Goal: Task Accomplishment & Management: Use online tool/utility

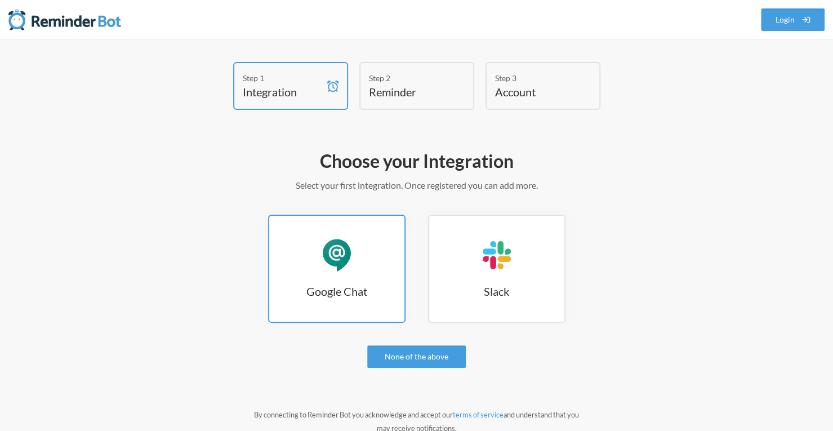
click at [348, 260] on div "Google Chat" at bounding box center [337, 255] width 34 height 34
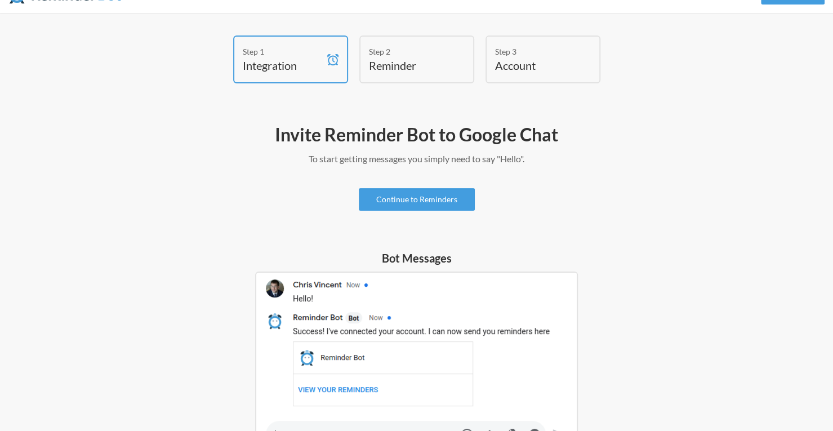
scroll to position [19, 0]
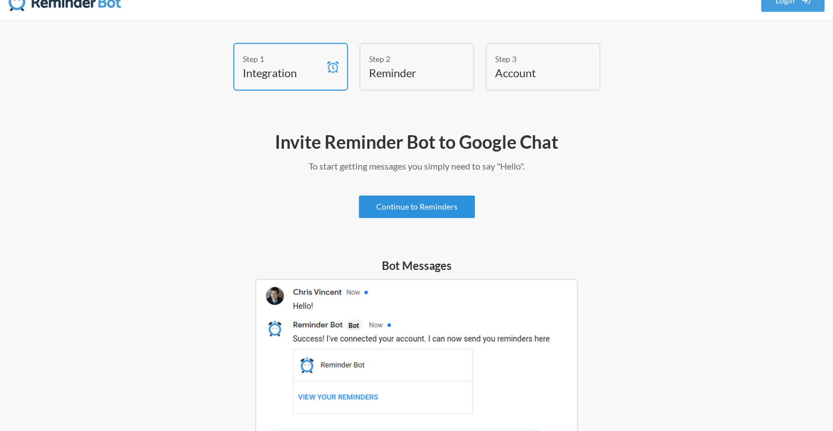
click at [467, 209] on link "Continue to Reminders" at bounding box center [417, 206] width 116 height 23
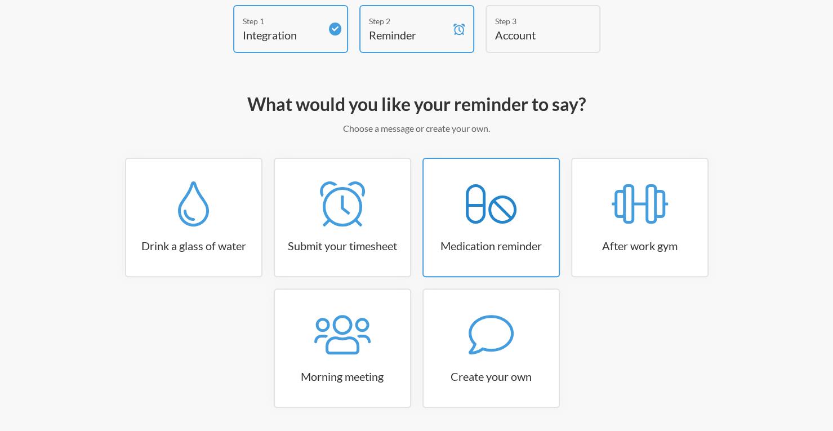
scroll to position [95, 0]
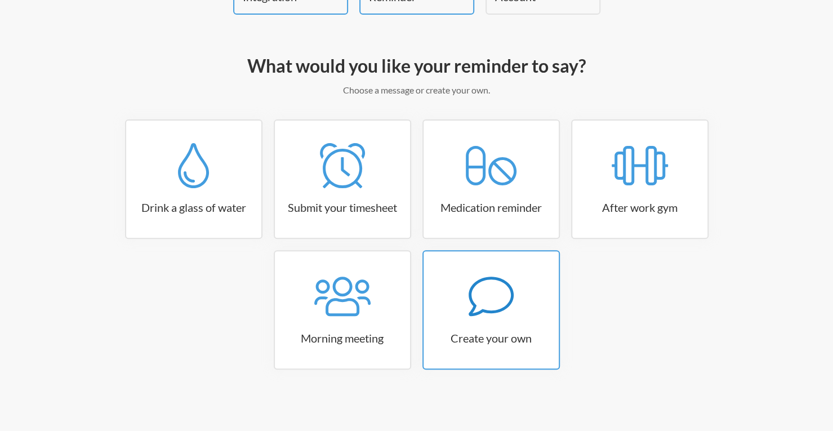
click at [508, 343] on h3 "Create your own" at bounding box center [490, 338] width 135 height 16
select select "07:30:00"
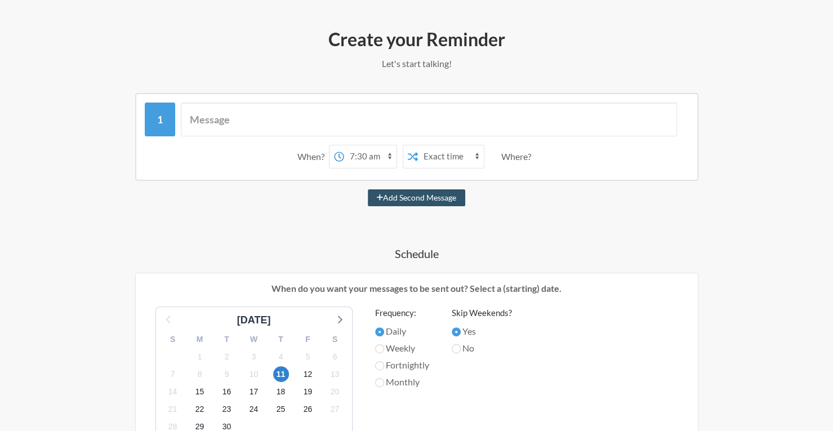
scroll to position [122, 0]
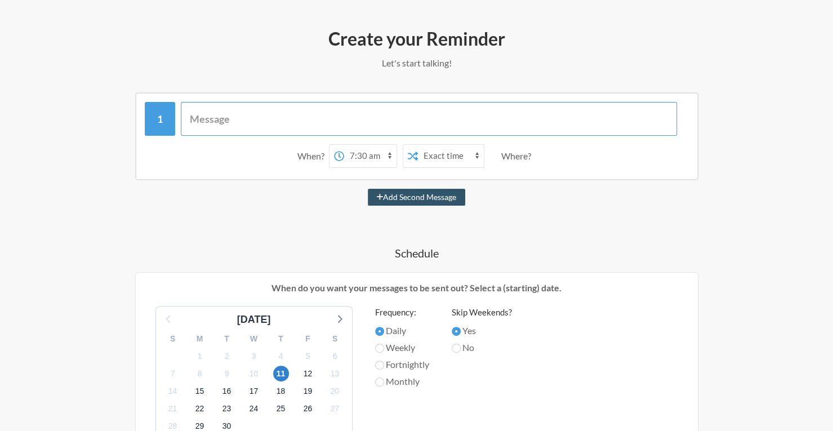
click at [418, 124] on input "text" at bounding box center [429, 119] width 496 height 34
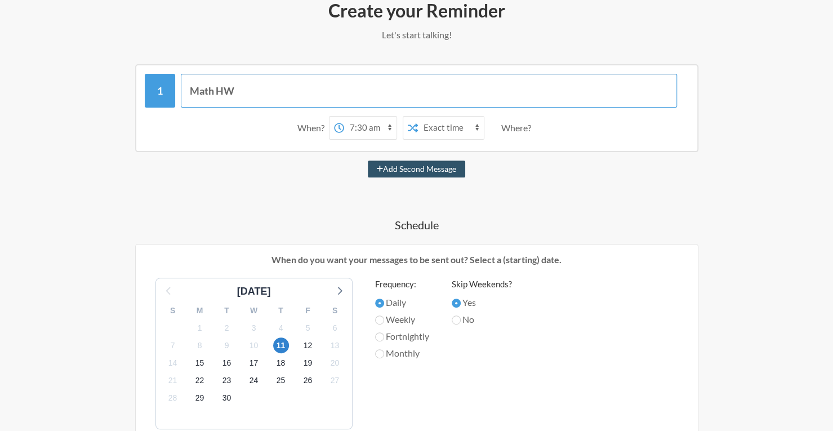
scroll to position [151, 0]
type input "Math HW"
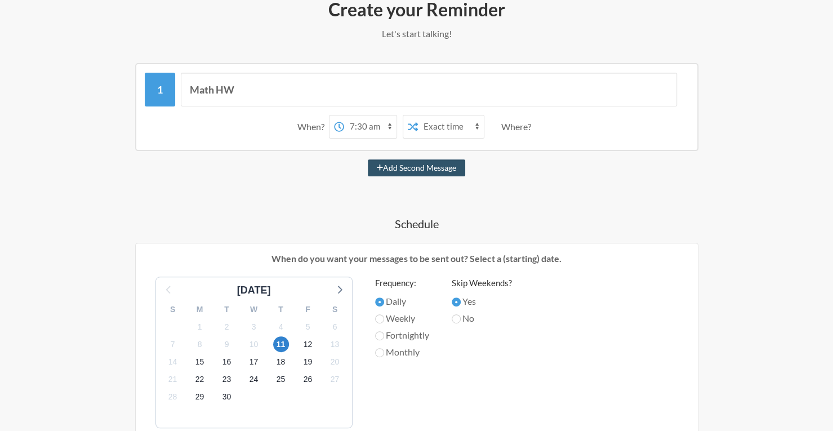
click at [381, 124] on select "12:00 am 12:15 am 12:30 am 12:45 am 1:00 am 1:15 am 1:30 am 1:45 am 2:00 am 2:1…" at bounding box center [370, 126] width 52 height 23
select select "11:15:00"
click at [344, 115] on select "12:00 am 12:15 am 12:30 am 12:45 am 1:00 am 1:15 am 1:30 am 1:45 am 2:00 am 2:1…" at bounding box center [370, 126] width 52 height 23
click at [467, 125] on select "Exact time Random time" at bounding box center [451, 126] width 66 height 23
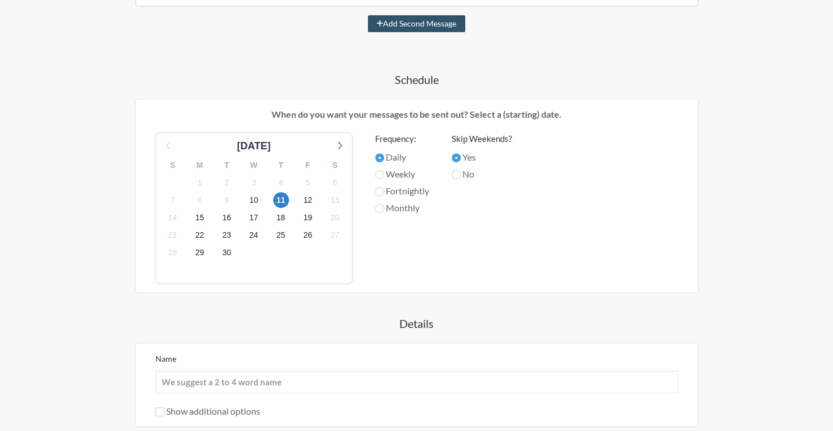
scroll to position [296, 0]
click at [305, 203] on span "12" at bounding box center [308, 200] width 16 height 16
click at [283, 203] on span "11" at bounding box center [281, 200] width 16 height 16
click at [253, 201] on span "10" at bounding box center [254, 200] width 16 height 16
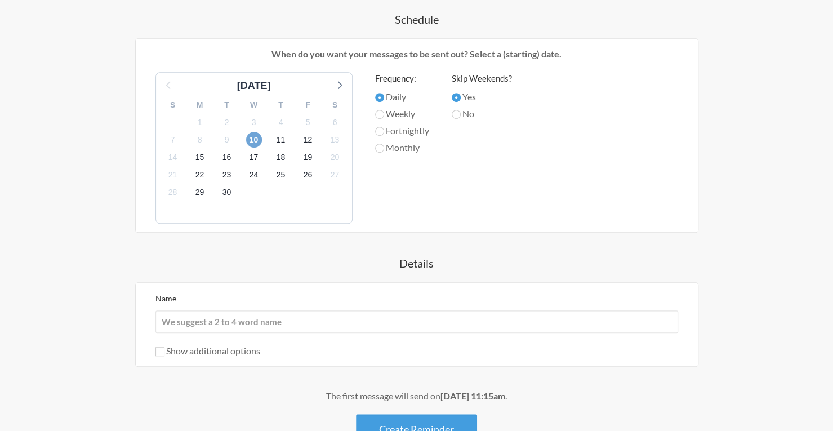
scroll to position [355, 0]
click at [352, 325] on input "Name" at bounding box center [416, 322] width 523 height 23
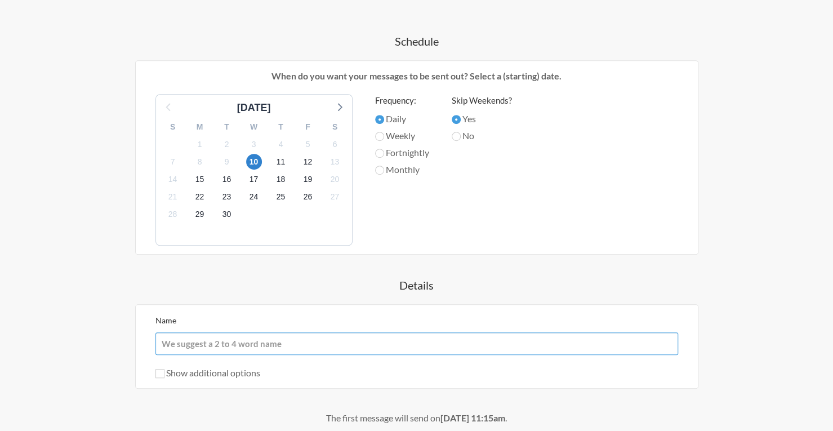
scroll to position [435, 0]
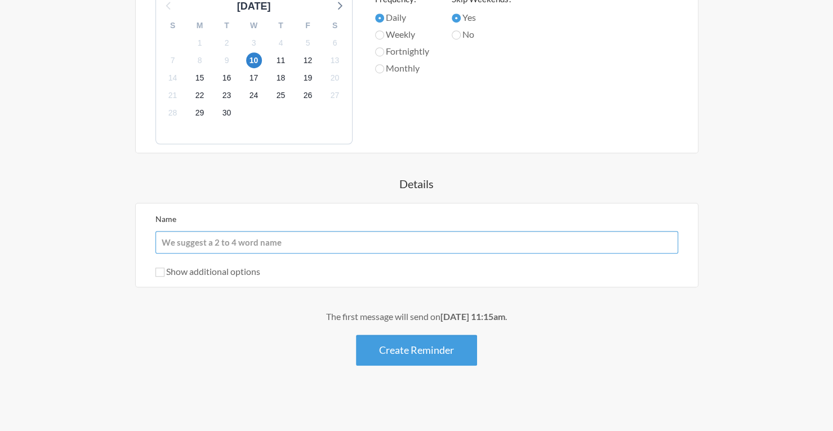
click at [289, 243] on input "Name" at bounding box center [416, 242] width 523 height 23
click at [309, 250] on input "Name" at bounding box center [416, 242] width 523 height 23
click at [316, 273] on div "Show additional options" at bounding box center [416, 272] width 523 height 14
click at [189, 272] on label "Show additional options" at bounding box center [207, 271] width 105 height 11
click at [164, 272] on input "Show additional options" at bounding box center [159, 271] width 9 height 9
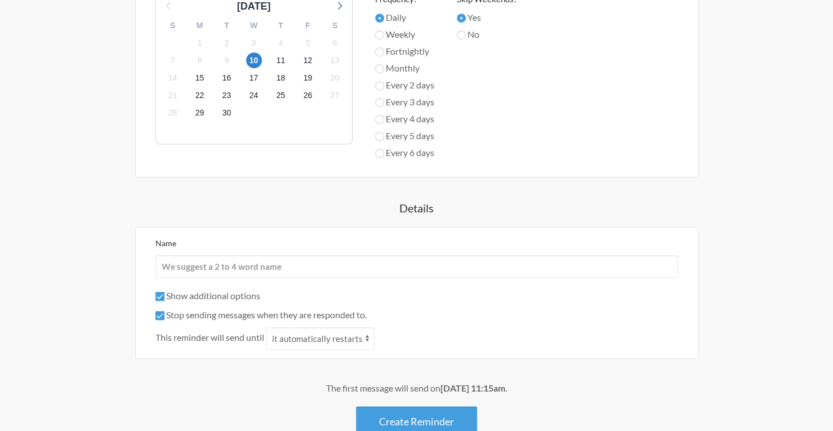
click at [214, 289] on div "Show additional options" at bounding box center [416, 296] width 523 height 14
click at [213, 297] on label "Show additional options" at bounding box center [207, 295] width 105 height 11
click at [164, 297] on input "Show additional options" at bounding box center [159, 296] width 9 height 9
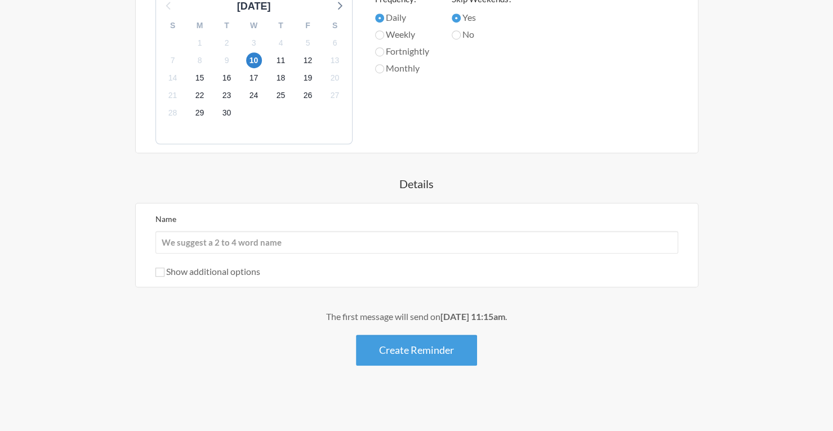
click at [243, 271] on label "Show additional options" at bounding box center [207, 271] width 105 height 11
click at [164, 271] on input "Show additional options" at bounding box center [159, 271] width 9 height 9
checkbox input "true"
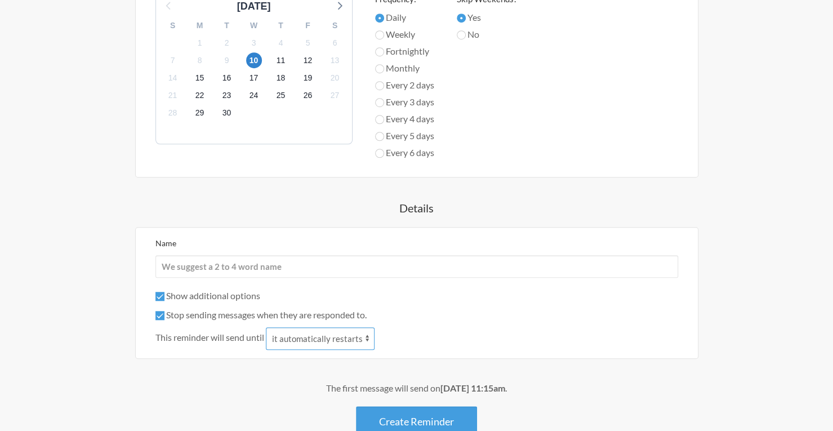
click at [280, 340] on select "it automatically restarts it is replied to" at bounding box center [320, 338] width 109 height 23
click at [247, 364] on div "Math HW When? 12:00 am 12:15 am 12:30 am 12:45 am 1:00 am 1:15 am 1:30 am 1:45 …" at bounding box center [416, 108] width 653 height 658
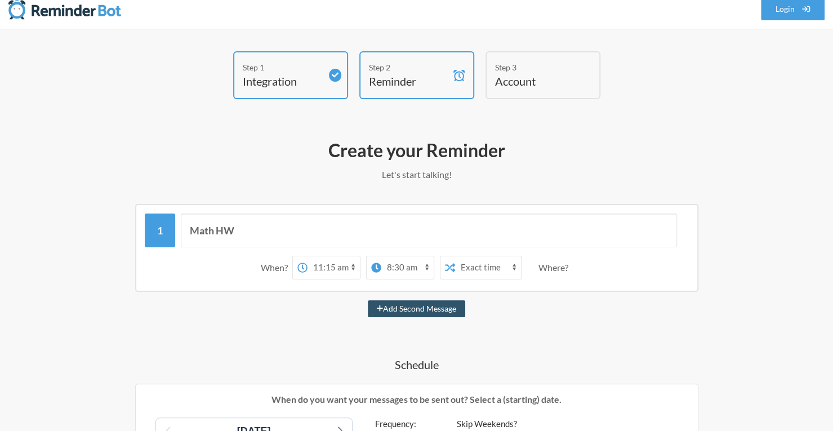
scroll to position [0, 0]
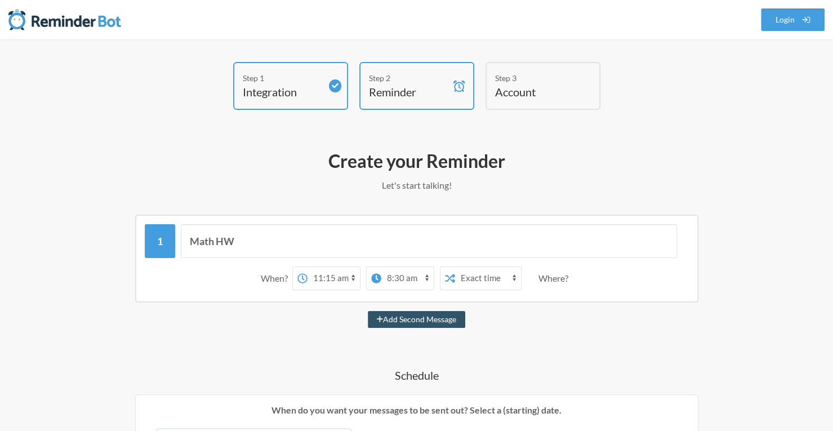
click at [533, 83] on div "Step 3" at bounding box center [534, 78] width 79 height 12
click at [523, 92] on h4 "Account" at bounding box center [534, 92] width 79 height 16
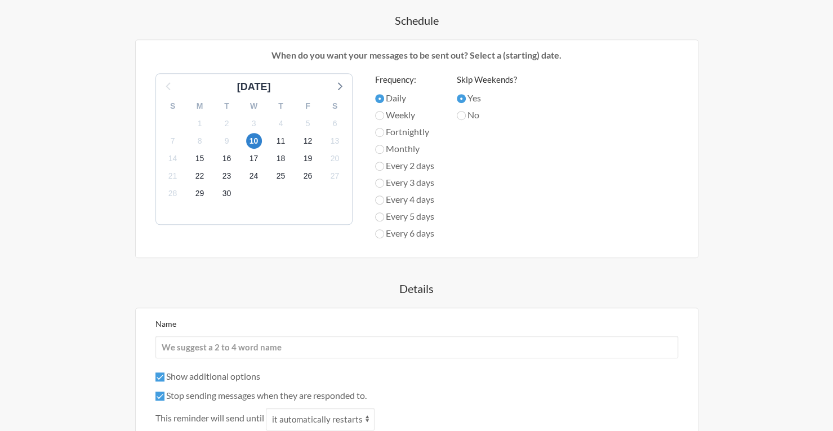
scroll to position [507, 0]
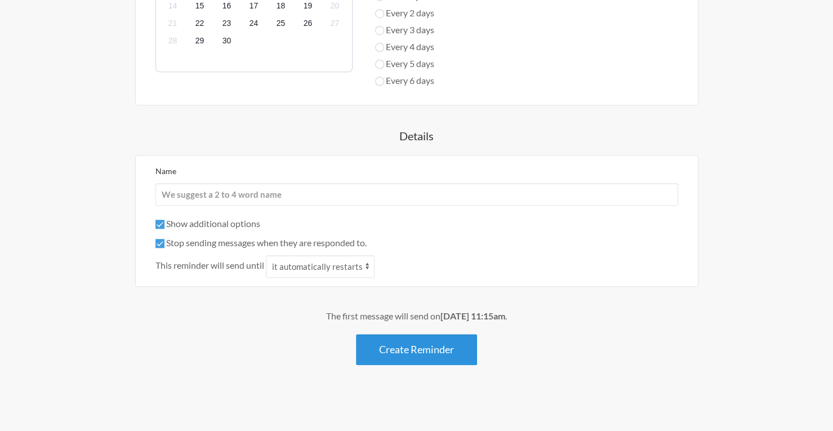
click at [430, 340] on button "Create Reminder" at bounding box center [416, 349] width 121 height 31
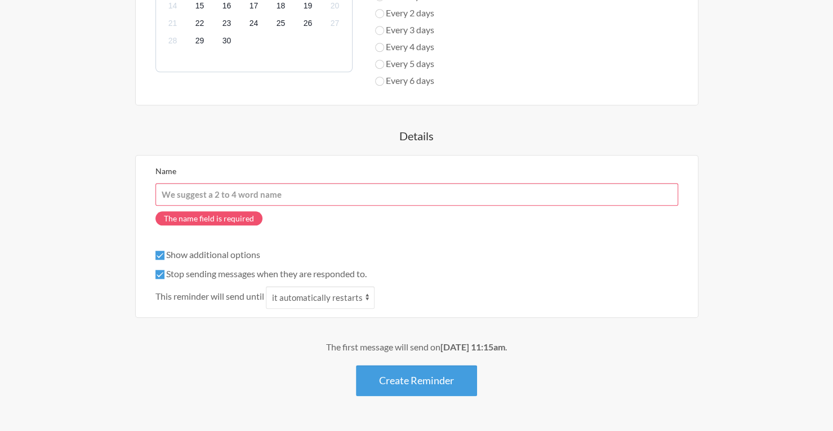
click at [428, 198] on input "Name" at bounding box center [416, 194] width 523 height 23
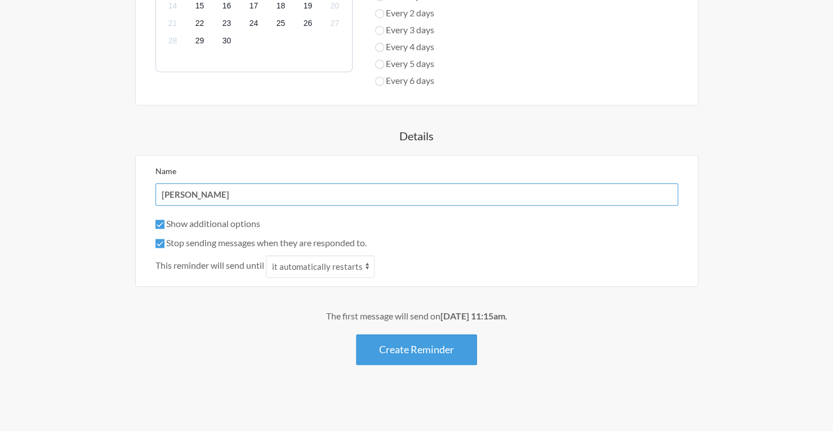
type input "J"
type input "Jaden"
select select "12:15:00"
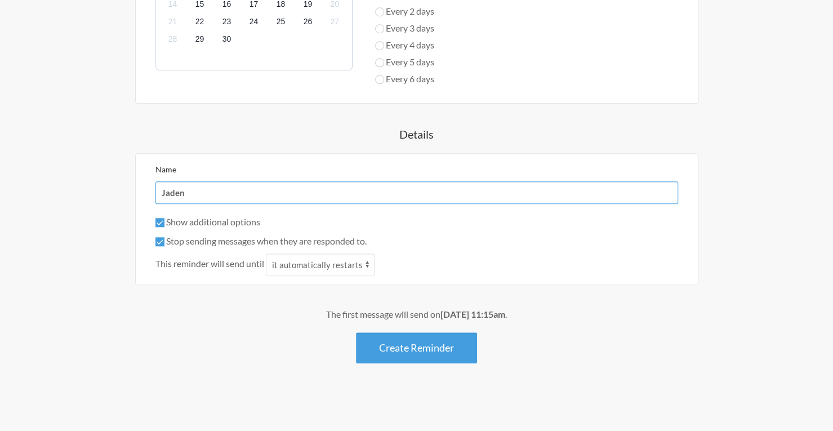
select select "13:15:00"
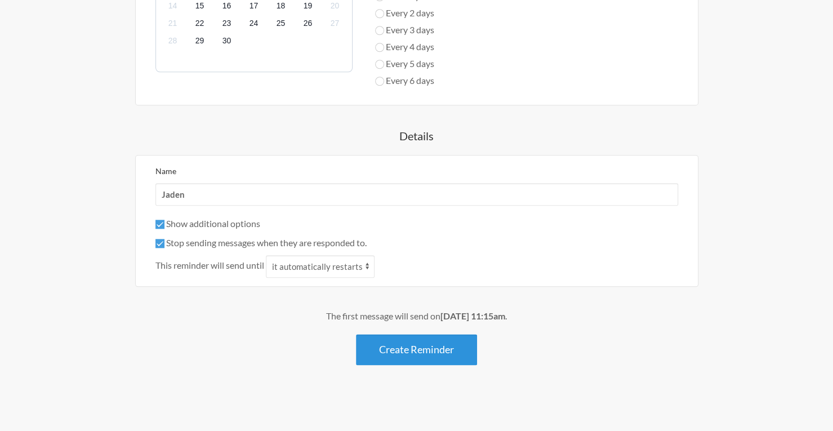
click at [407, 335] on button "Create Reminder" at bounding box center [416, 349] width 121 height 31
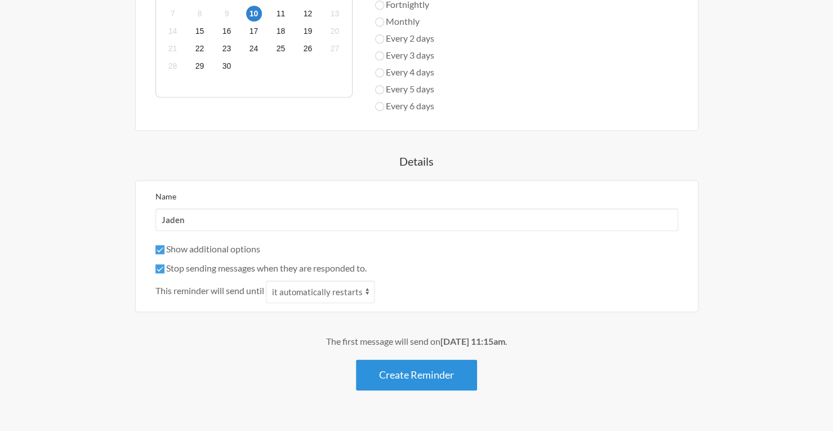
scroll to position [628, 0]
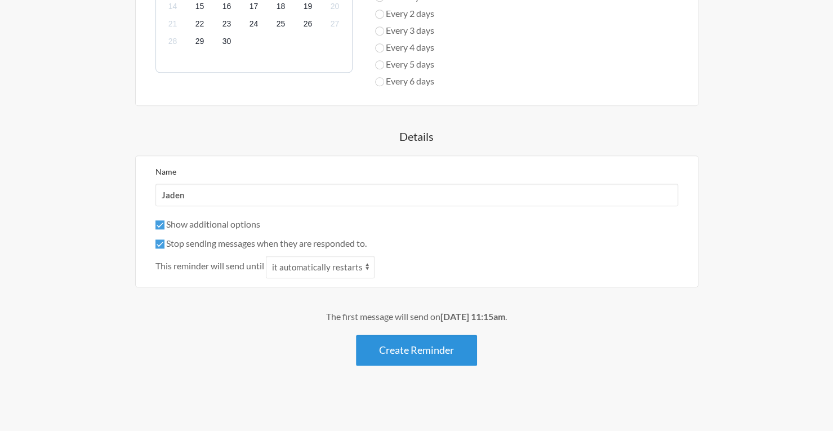
click at [434, 343] on button "Create Reminder" at bounding box center [416, 349] width 121 height 31
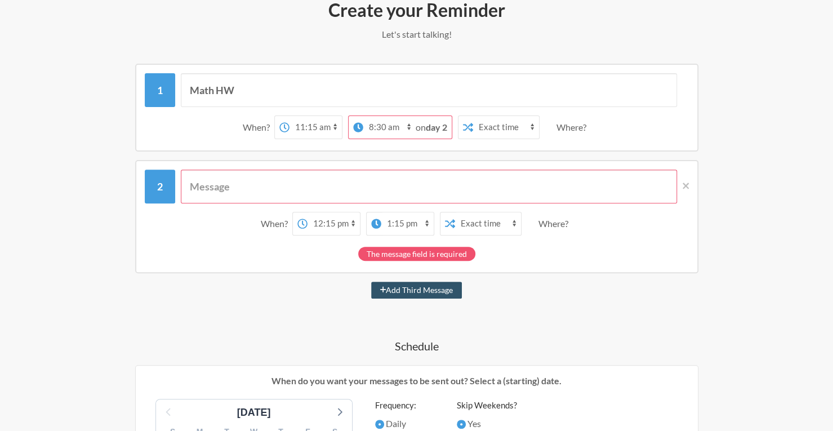
scroll to position [144, 0]
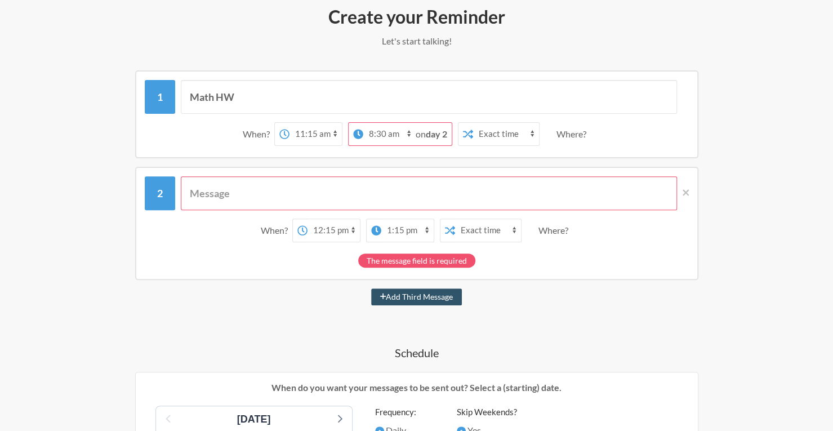
click at [471, 206] on input "text" at bounding box center [429, 193] width 496 height 34
click at [682, 192] on icon at bounding box center [685, 192] width 6 height 10
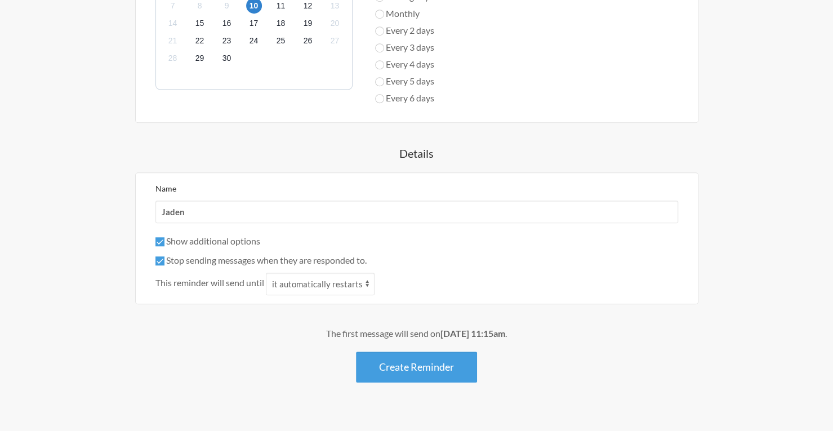
scroll to position [507, 0]
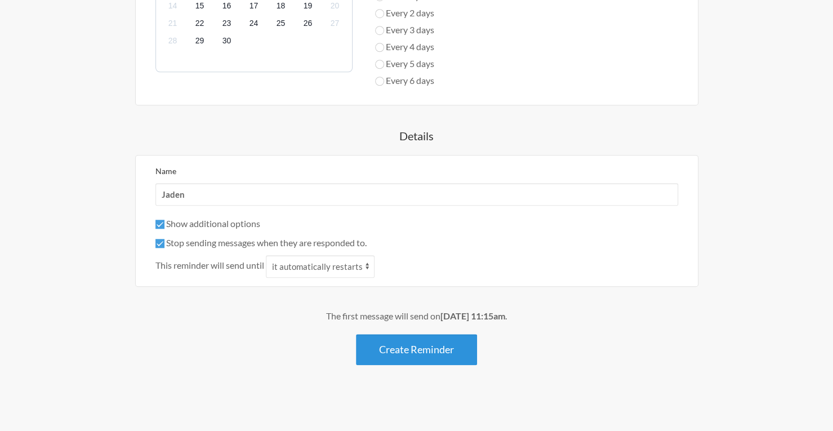
click at [449, 347] on button "Create Reminder" at bounding box center [416, 349] width 121 height 31
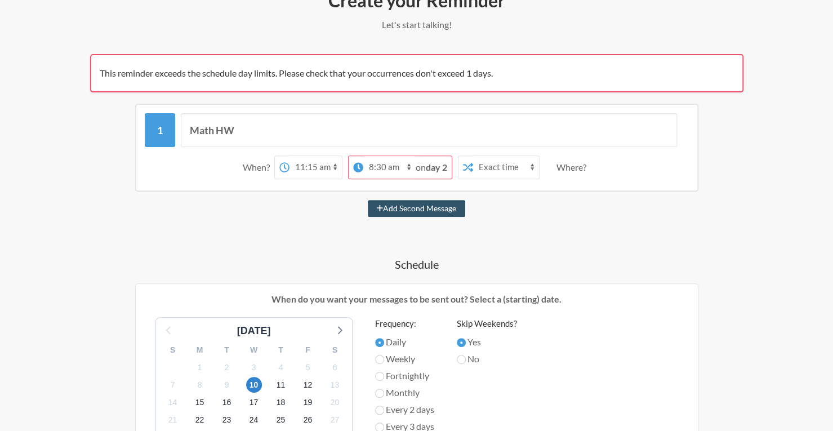
scroll to position [160, 0]
click at [440, 169] on strong "day 2" at bounding box center [436, 167] width 21 height 11
click at [403, 163] on select "12:00 am 12:15 am 12:30 am 12:45 am 1:00 am 1:15 am 1:30 am 1:45 am 2:00 am 2:1…" at bounding box center [389, 168] width 52 height 23
click at [429, 170] on strong "day 2" at bounding box center [436, 167] width 21 height 11
click at [393, 169] on select "12:00 am 12:15 am 12:30 am 12:45 am 1:00 am 1:15 am 1:30 am 1:45 am 2:00 am 2:1…" at bounding box center [389, 168] width 52 height 23
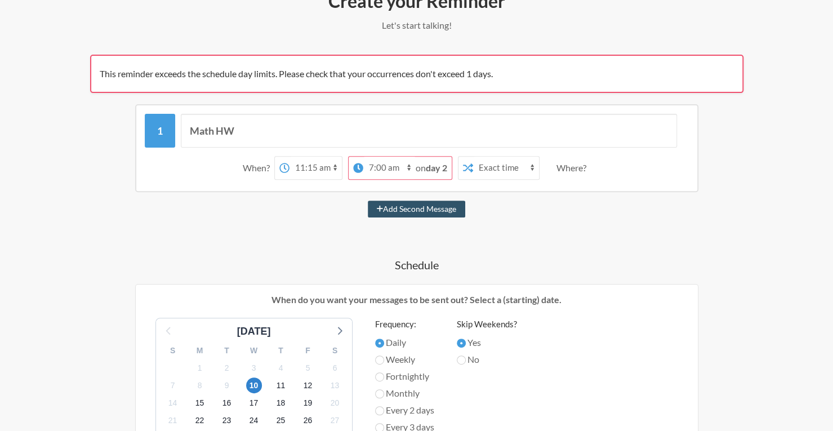
click at [363, 157] on select "12:00 am 12:15 am 12:30 am 12:45 am 1:00 am 1:15 am 1:30 am 1:45 am 2:00 am 2:1…" at bounding box center [389, 168] width 52 height 23
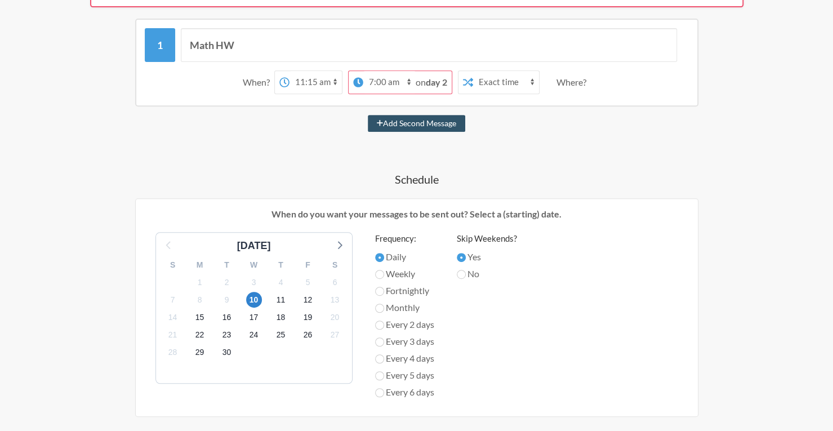
scroll to position [256, 0]
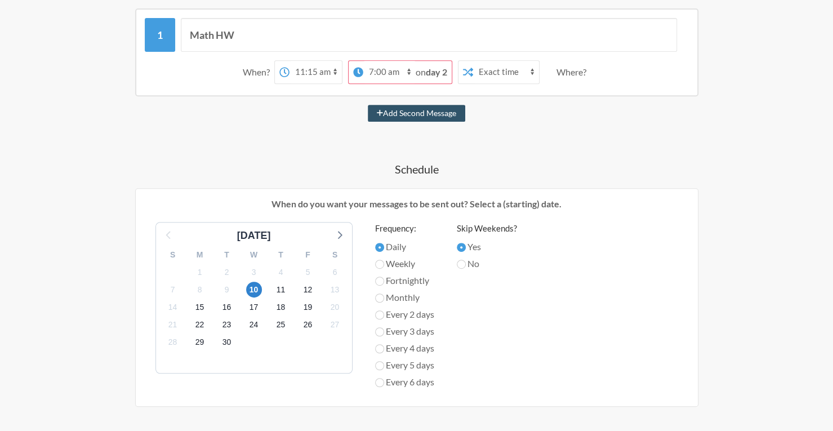
click at [386, 74] on select "12:00 am 12:15 am 12:30 am 12:45 am 1:00 am 1:15 am 1:30 am 1:45 am 2:00 am 2:1…" at bounding box center [389, 72] width 52 height 23
select select "10:15:00"
click at [363, 61] on select "12:00 am 12:15 am 12:30 am 12:45 am 1:00 am 1:15 am 1:30 am 1:45 am 2:00 am 2:1…" at bounding box center [389, 72] width 52 height 23
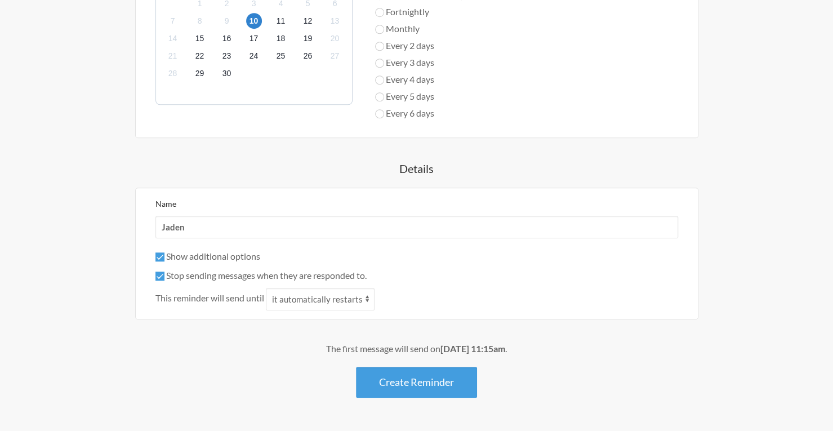
scroll to position [557, 0]
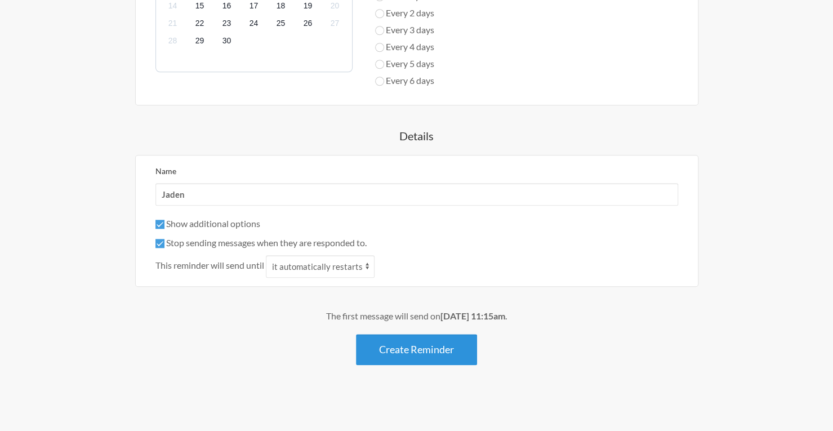
click at [401, 348] on button "Create Reminder" at bounding box center [416, 349] width 121 height 31
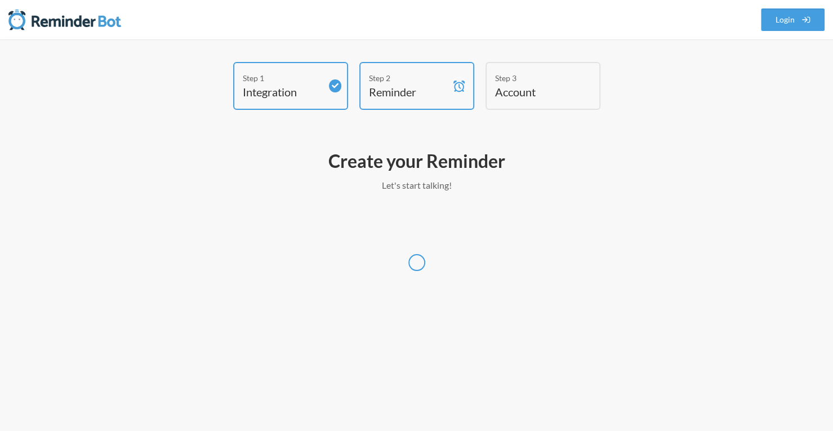
scroll to position [0, 0]
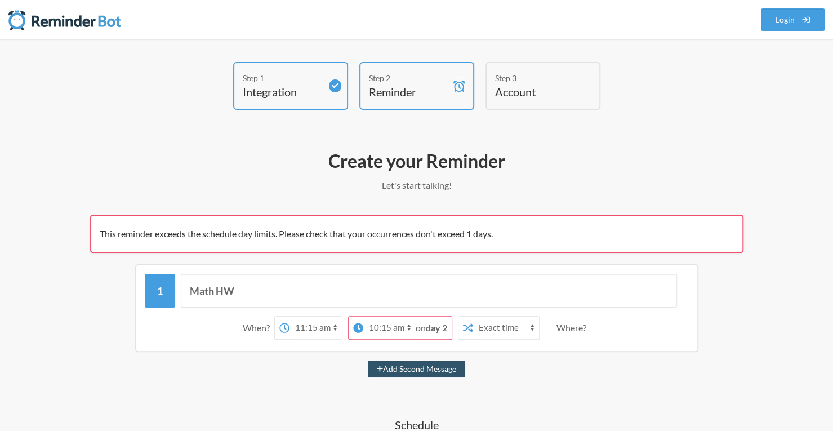
click at [416, 327] on span "on day 2" at bounding box center [432, 327] width 32 height 11
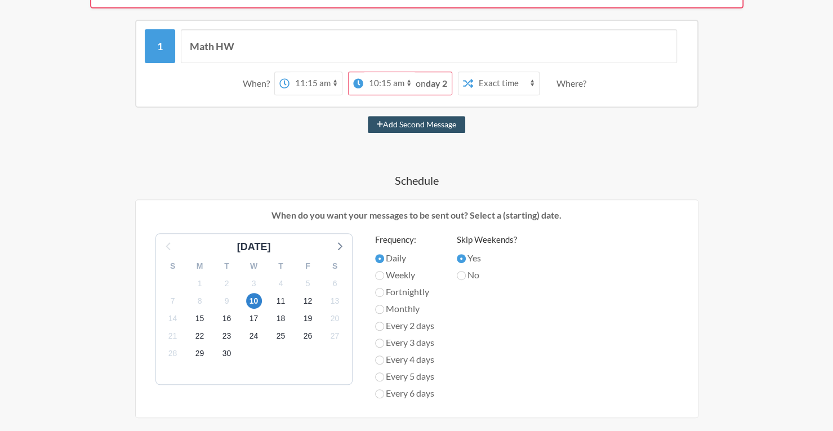
scroll to position [243, 0]
click at [278, 305] on span "11" at bounding box center [281, 302] width 16 height 16
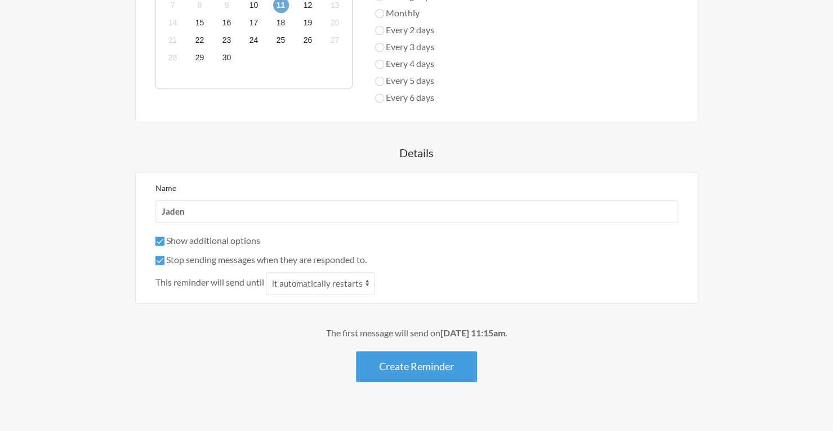
scroll to position [557, 0]
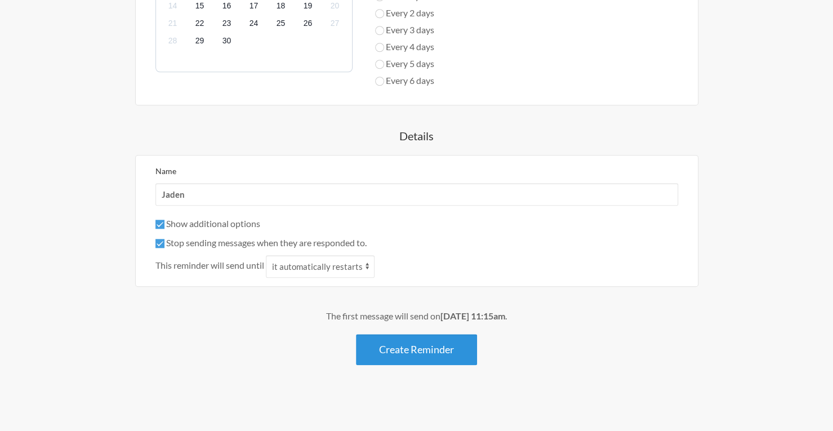
click at [418, 341] on button "Create Reminder" at bounding box center [416, 349] width 121 height 31
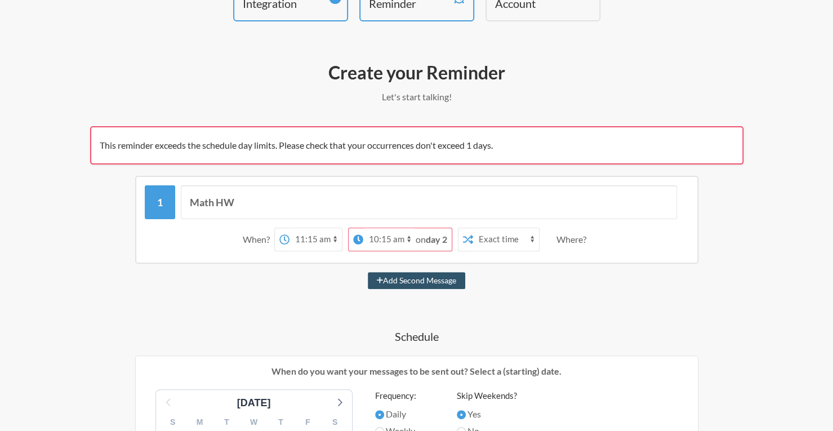
scroll to position [0, 0]
